Goal: Register for event/course

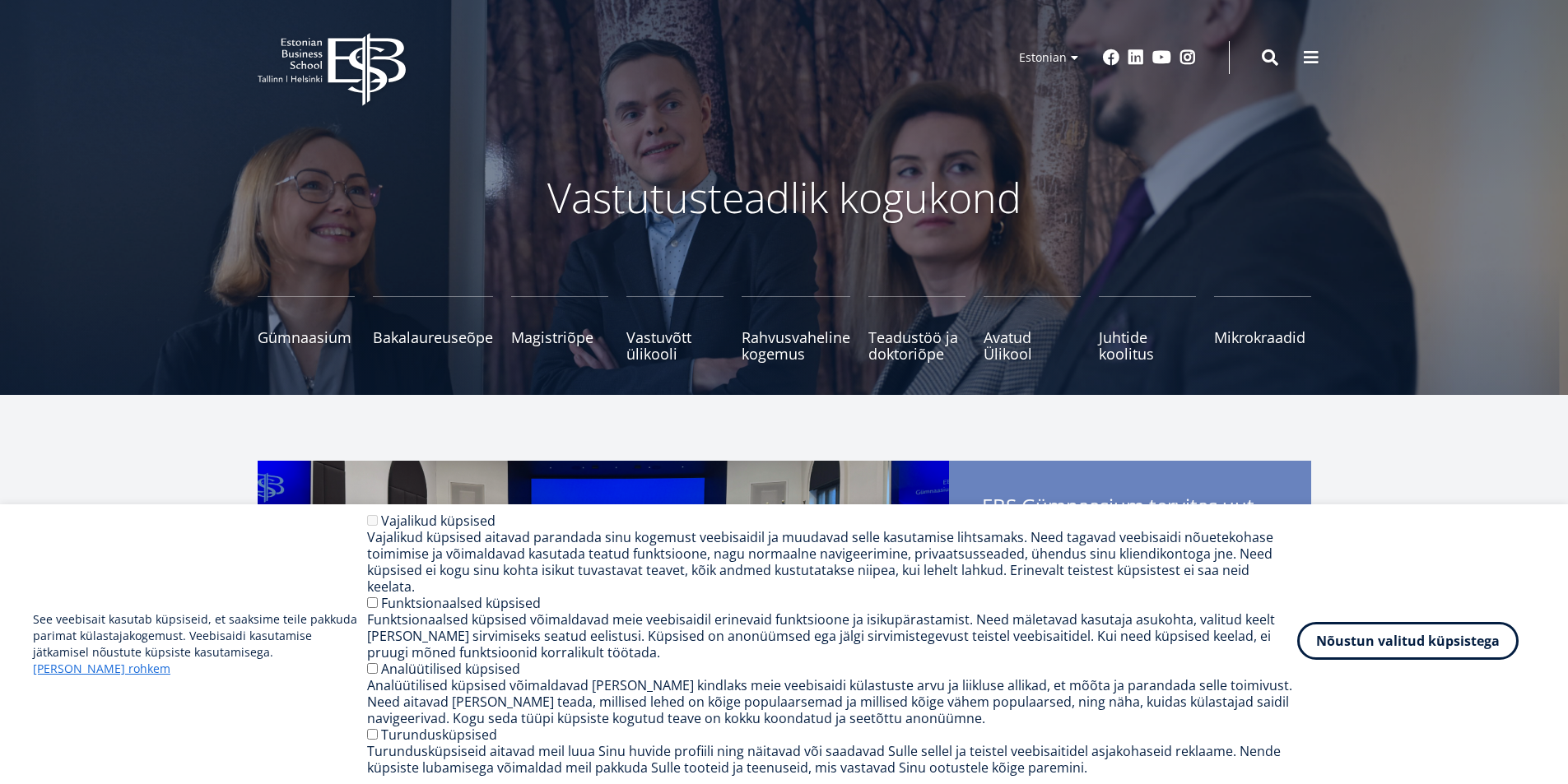
click at [1435, 646] on button "Nõustun valitud küpsistega" at bounding box center [1408, 641] width 221 height 38
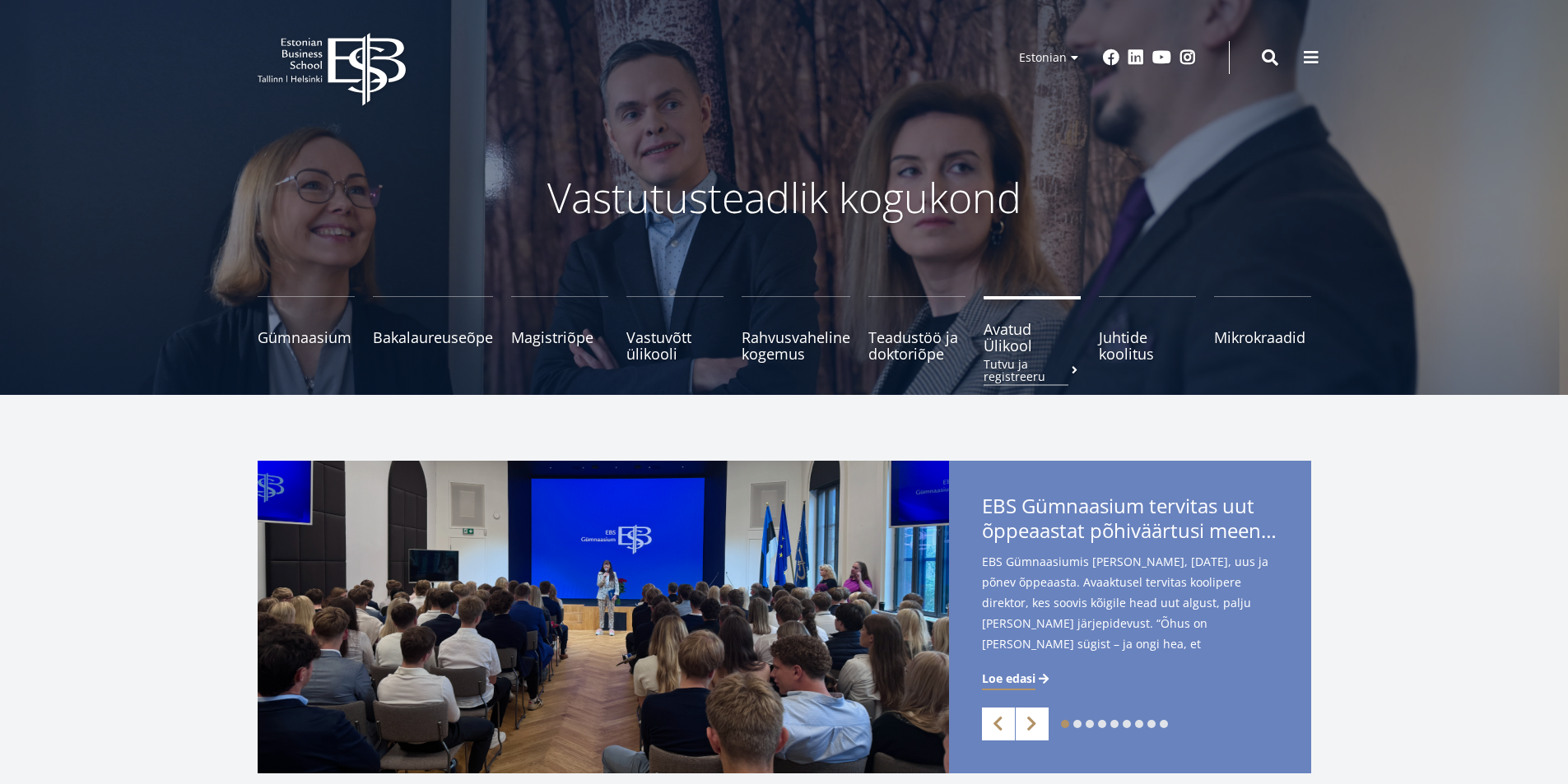
click at [1009, 337] on span "Avatud Ülikool Tutvu ja registreeru" at bounding box center [1031, 337] width 97 height 33
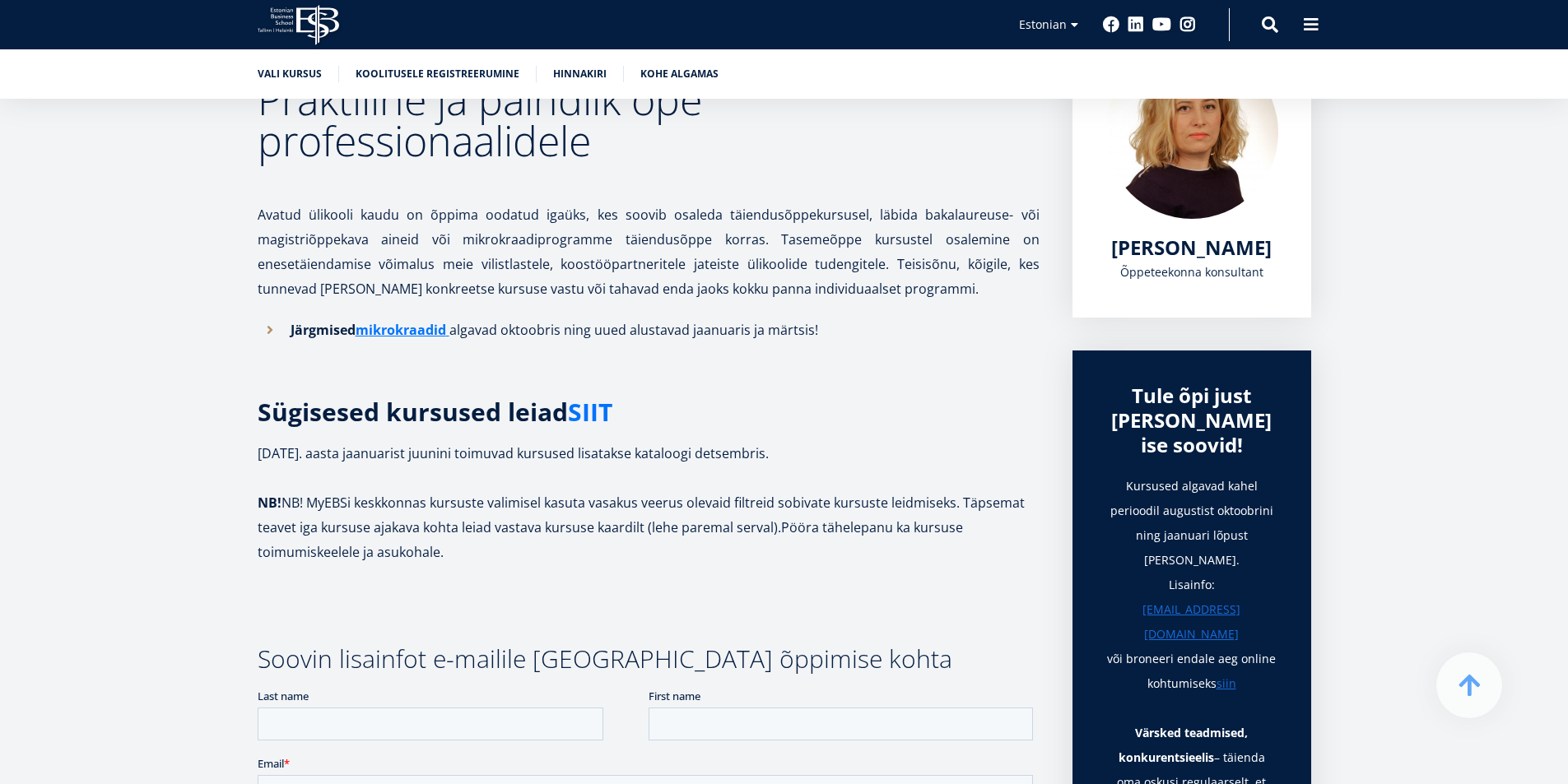
scroll to position [329, 0]
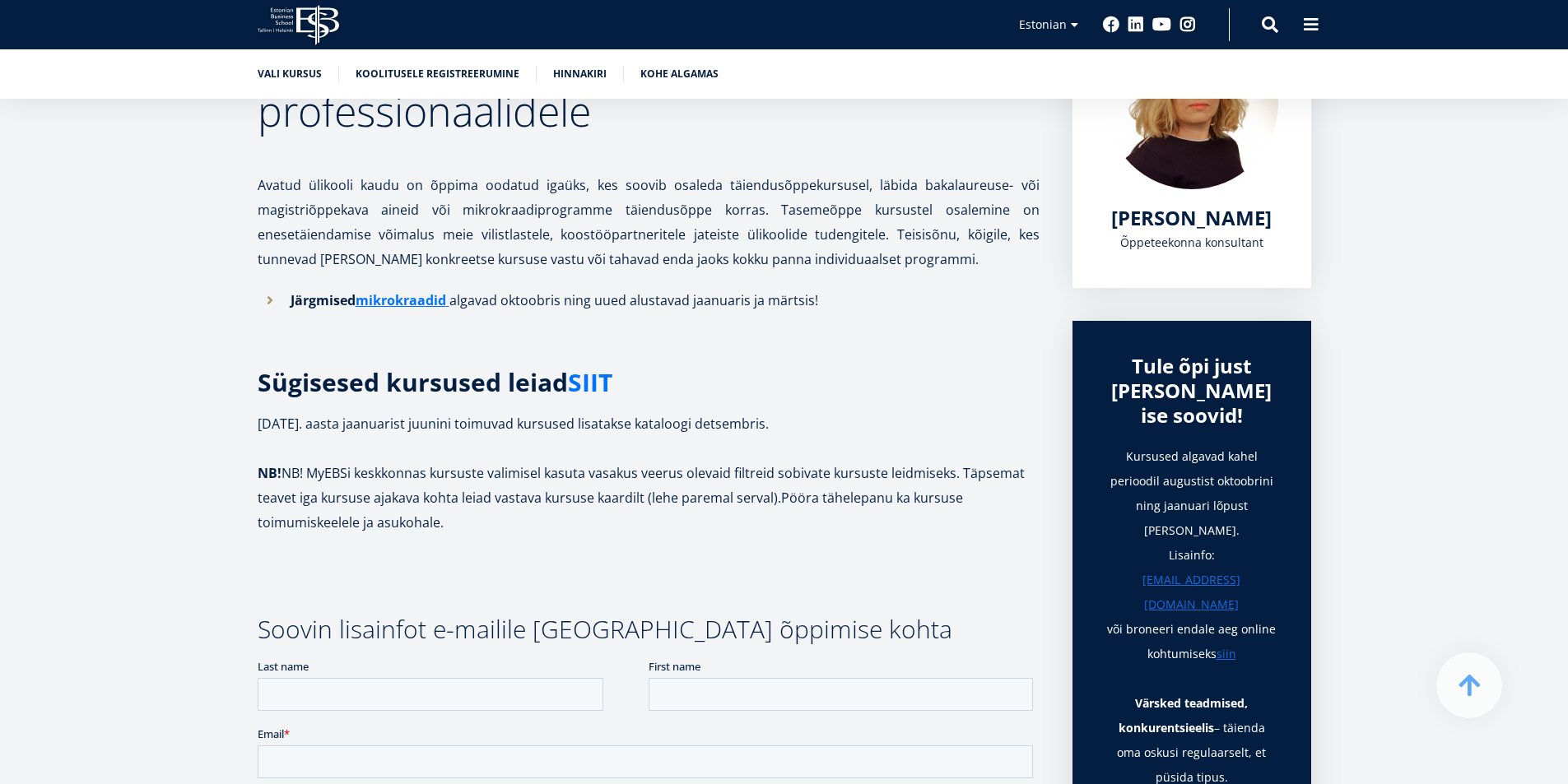
click at [582, 379] on link "SIIT" at bounding box center [589, 382] width 45 height 25
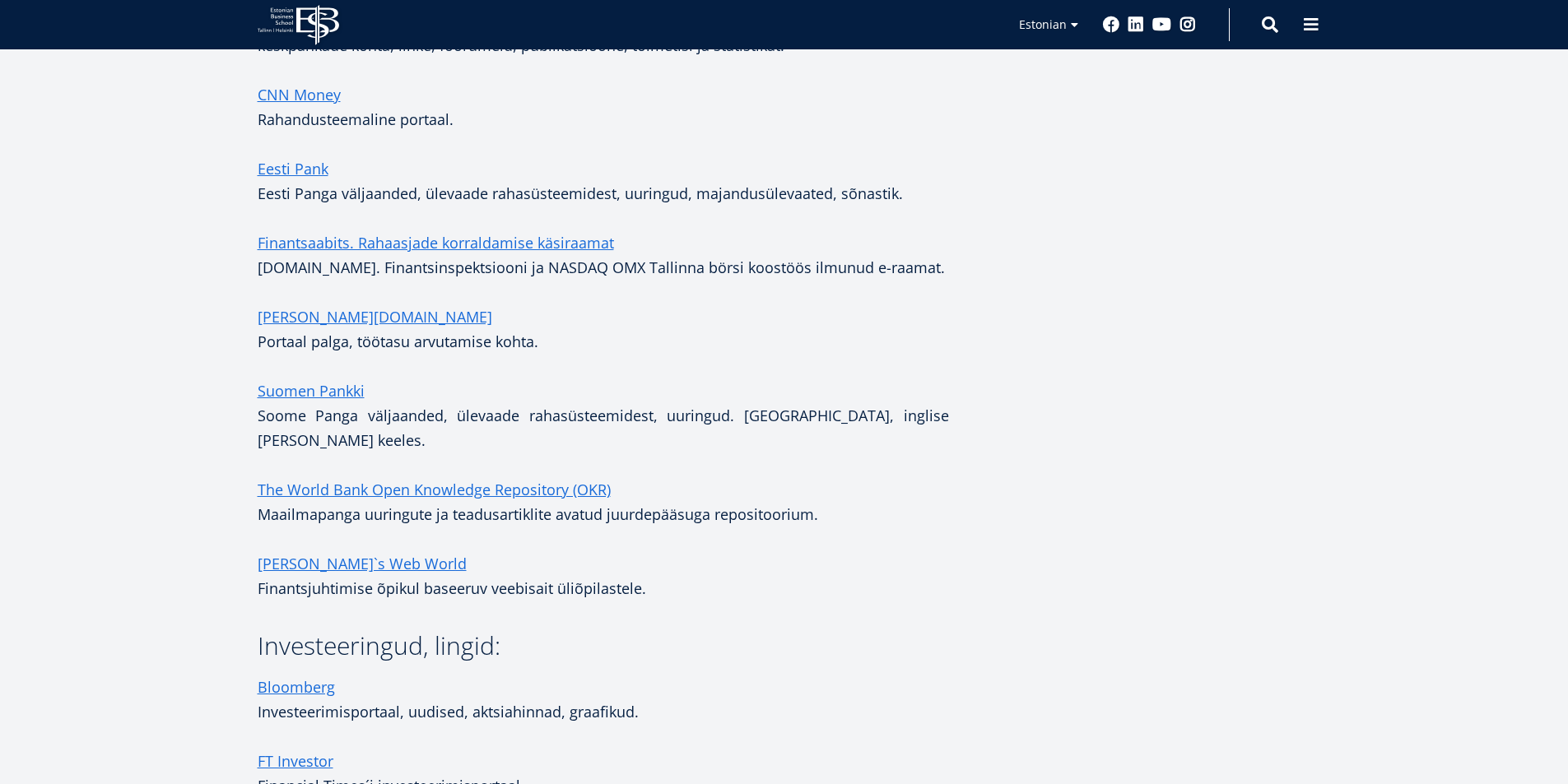
scroll to position [412, 0]
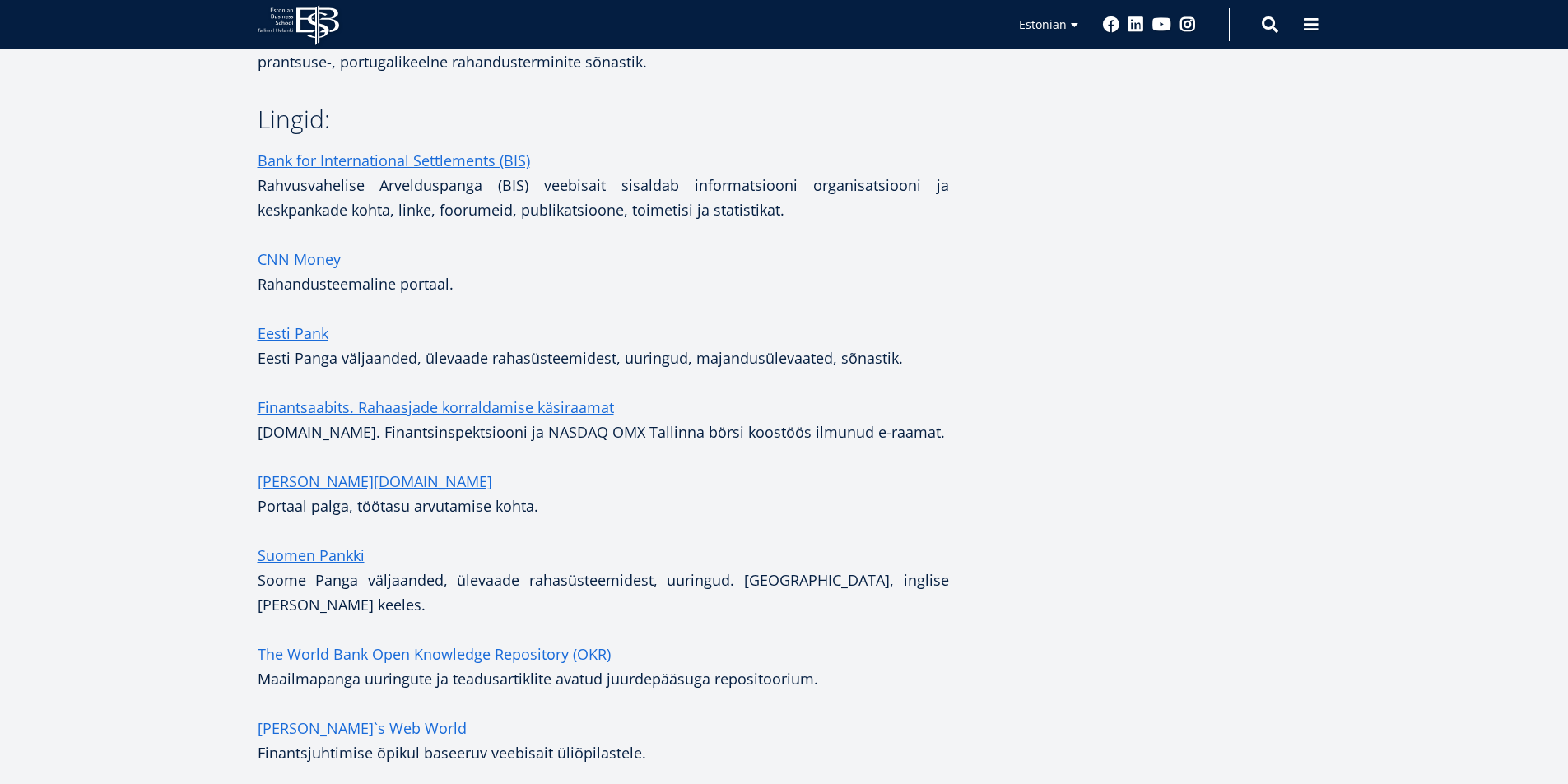
click at [287, 256] on link "CNN Money" at bounding box center [299, 259] width 83 height 25
